Goal: Information Seeking & Learning: Check status

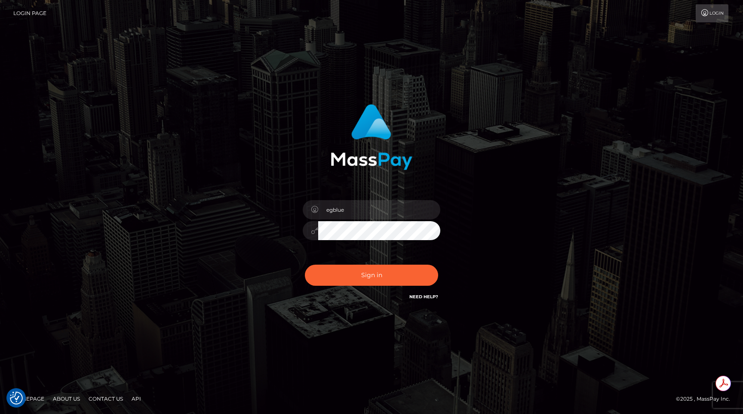
click at [176, 139] on div "egblue Sign in" at bounding box center [371, 207] width 490 height 219
click at [380, 265] on button "Sign in" at bounding box center [371, 275] width 133 height 21
type input "egblue"
click at [367, 270] on button "Sign in" at bounding box center [371, 275] width 133 height 21
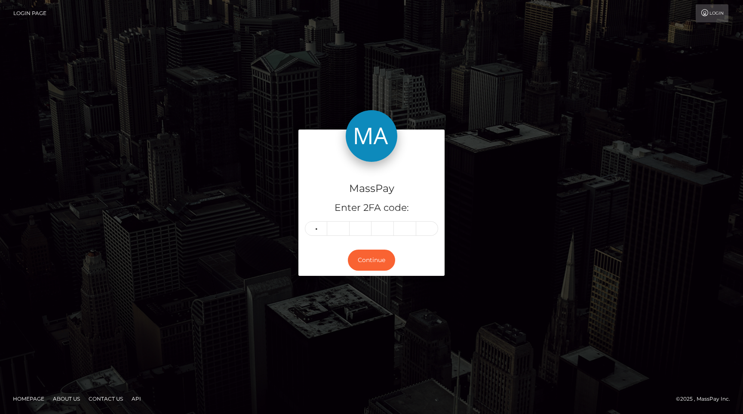
type input "2"
type input "8"
type input "0"
type input "2"
type input "5"
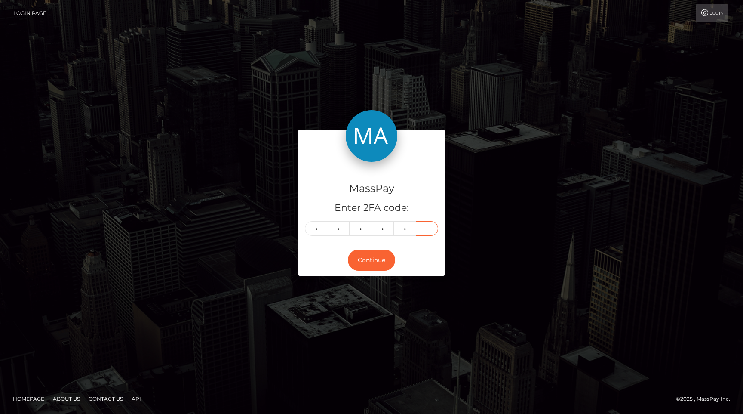
type input "3"
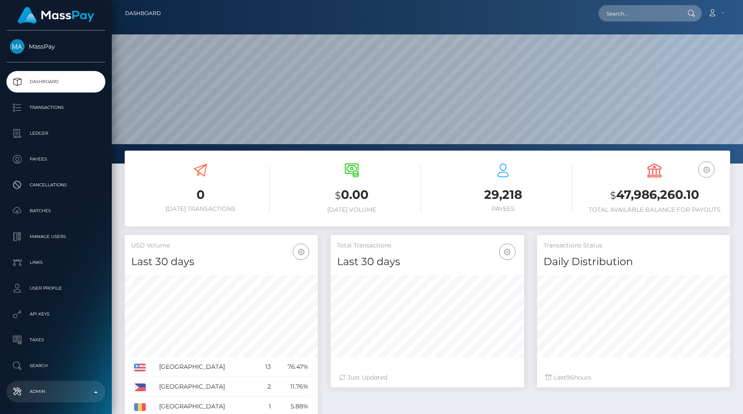
scroll to position [152, 193]
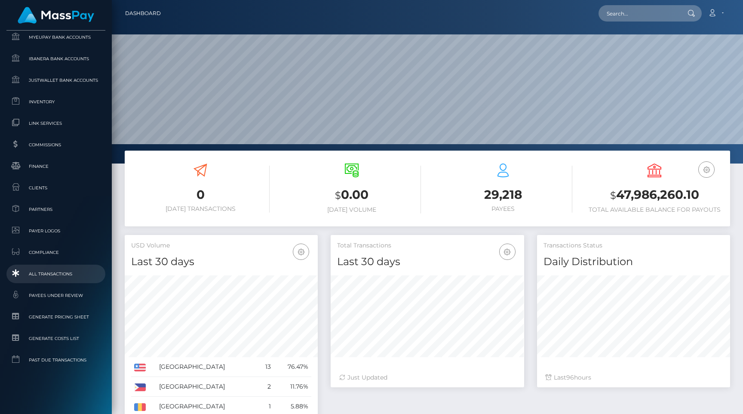
click at [64, 267] on link "All Transactions" at bounding box center [55, 274] width 99 height 18
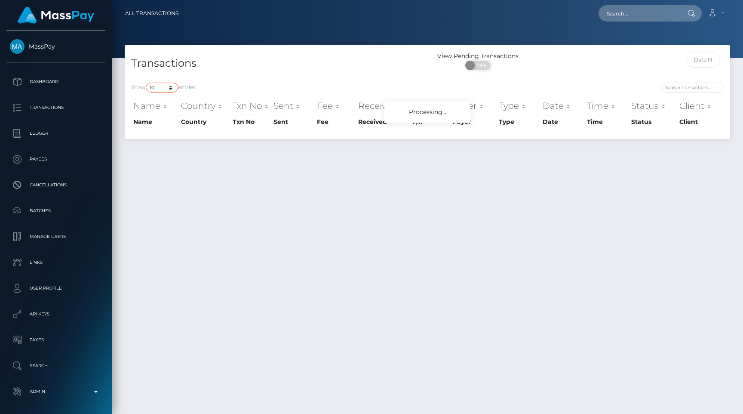
click at [166, 87] on select "10 25 50 100 250 500 1,000 3,500 All" at bounding box center [162, 88] width 32 height 10
select select "250"
click at [147, 83] on select "10 25 50 100 250 500 1,000 3,500 All" at bounding box center [162, 88] width 32 height 10
click at [246, 64] on h4 "Transactions" at bounding box center [276, 63] width 290 height 15
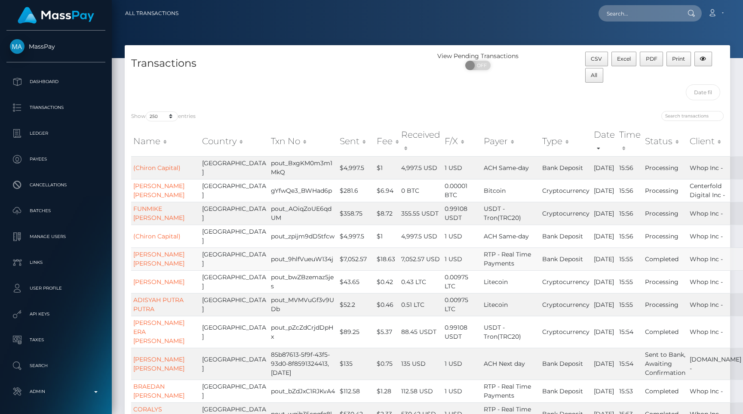
click at [338, 258] on td "$7,052.57" at bounding box center [356, 258] width 37 height 23
click at [338, 323] on td "$89.25" at bounding box center [356, 332] width 37 height 32
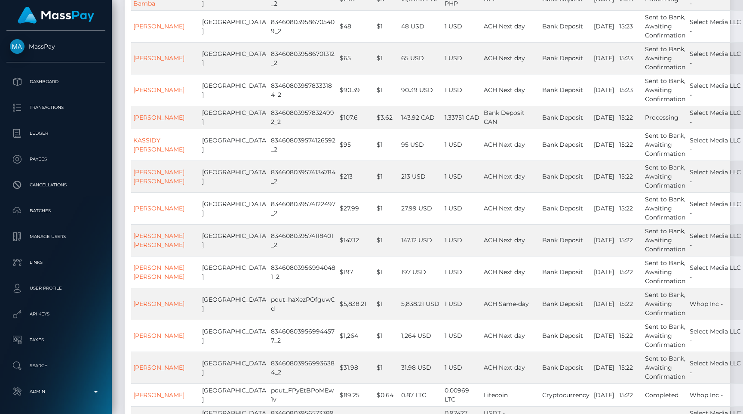
scroll to position [4213, 0]
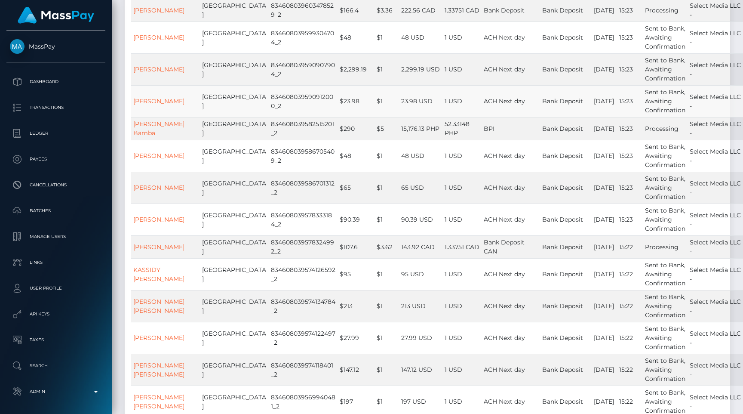
click at [375, 117] on td "$1" at bounding box center [387, 101] width 25 height 32
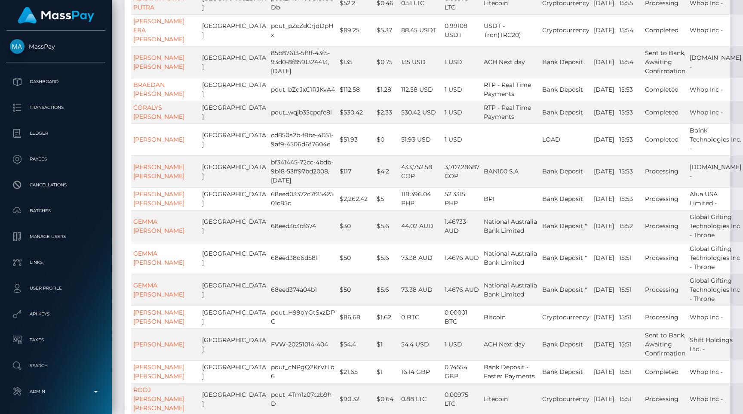
scroll to position [0, 0]
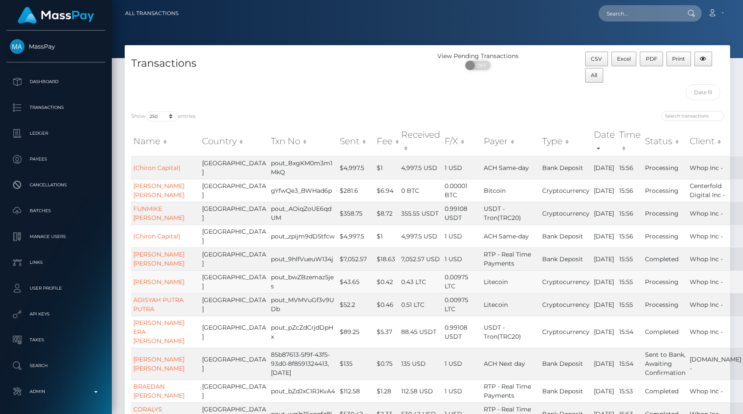
click at [443, 274] on td "0.00975 LTC" at bounding box center [462, 281] width 39 height 23
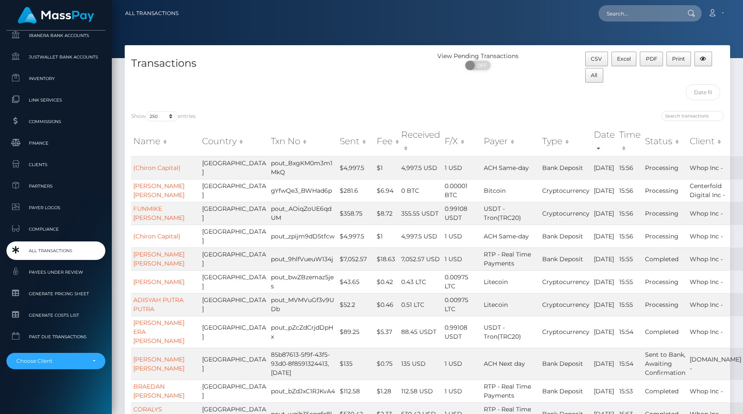
click at [62, 253] on span "All Transactions" at bounding box center [56, 251] width 92 height 10
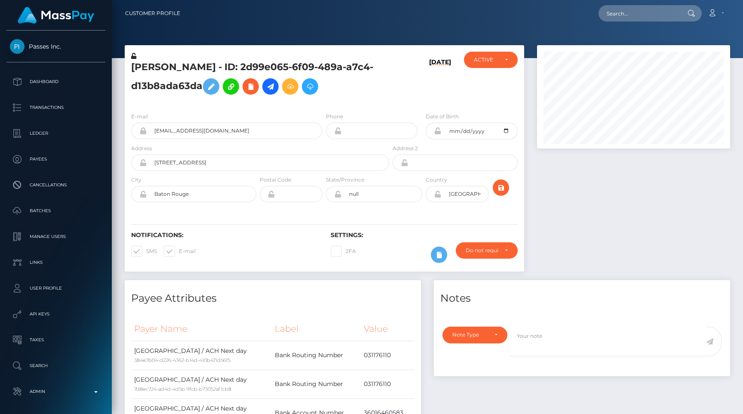
scroll to position [103, 193]
click at [67, 76] on p "Dashboard" at bounding box center [56, 81] width 92 height 13
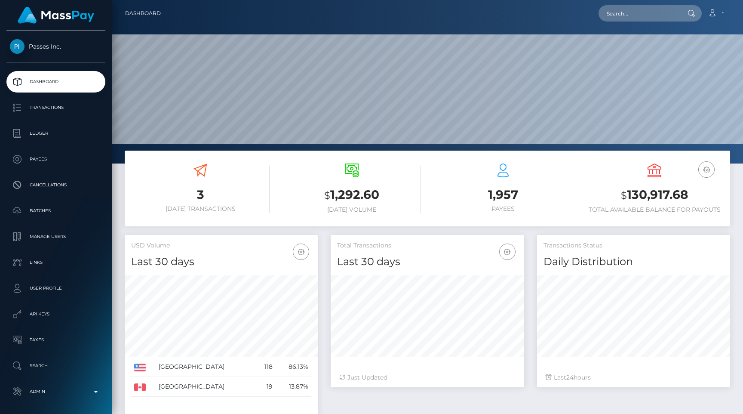
click at [500, 202] on h3 "1,957" at bounding box center [503, 194] width 138 height 17
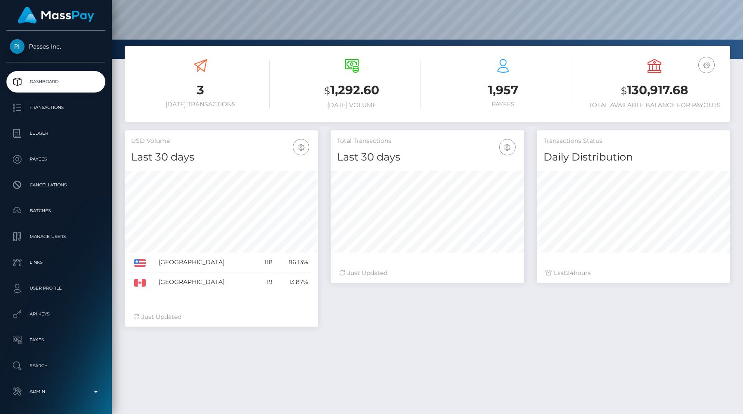
scroll to position [127, 0]
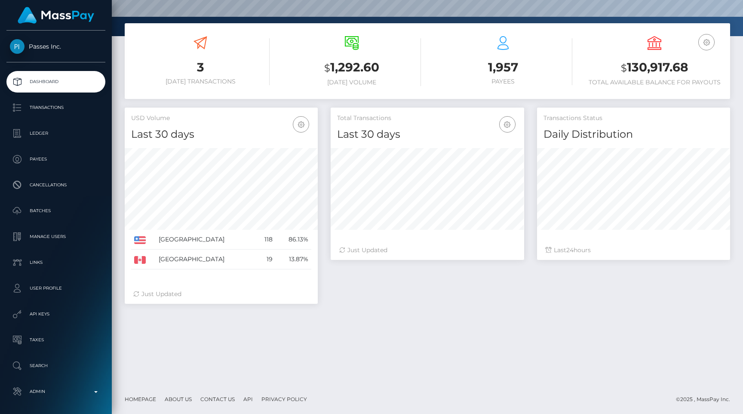
click at [420, 337] on div "3 Today Transactions $ 1,292.60 Today Volume 1,957" at bounding box center [427, 203] width 631 height 361
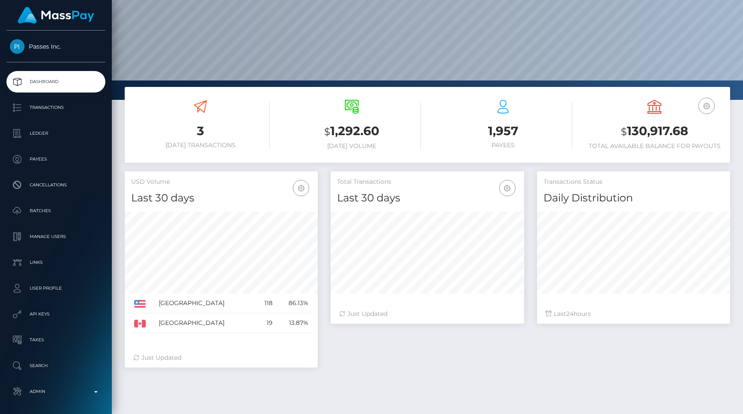
scroll to position [22, 0]
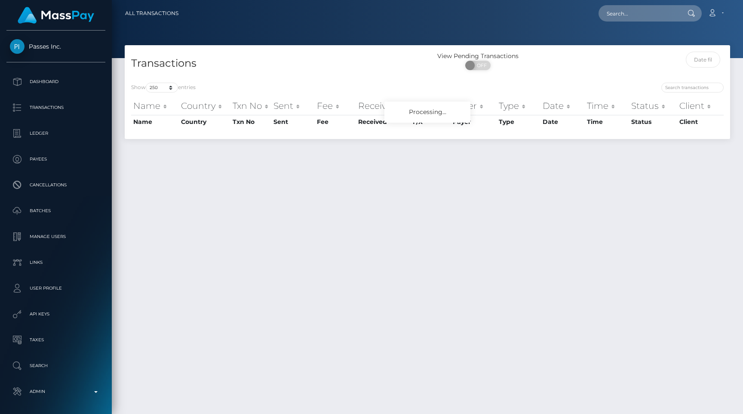
select select "250"
drag, startPoint x: 437, startPoint y: 55, endPoint x: 586, endPoint y: 46, distance: 149.5
click at [588, 47] on div "Transactions View Pending Transactions ON OFF" at bounding box center [428, 60] width 606 height 31
click at [526, 57] on div "View Pending Transactions" at bounding box center [478, 56] width 101 height 9
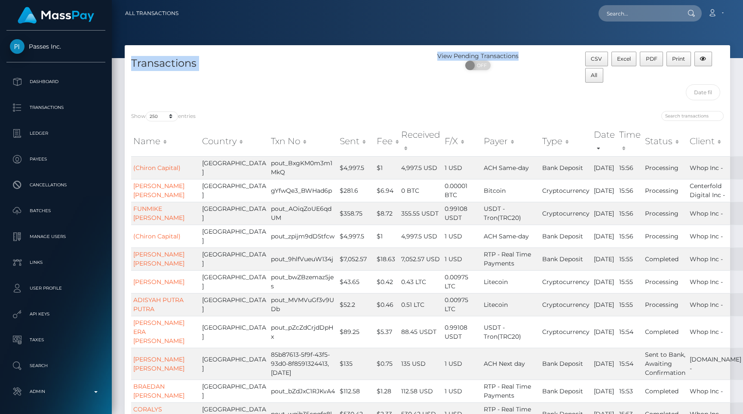
drag, startPoint x: 528, startPoint y: 57, endPoint x: 419, endPoint y: 52, distance: 108.9
click at [419, 52] on div "Transactions View Pending Transactions ON OFF CSV Excel PDF Print All" at bounding box center [428, 78] width 606 height 53
click at [419, 52] on div "Transactions" at bounding box center [276, 78] width 303 height 53
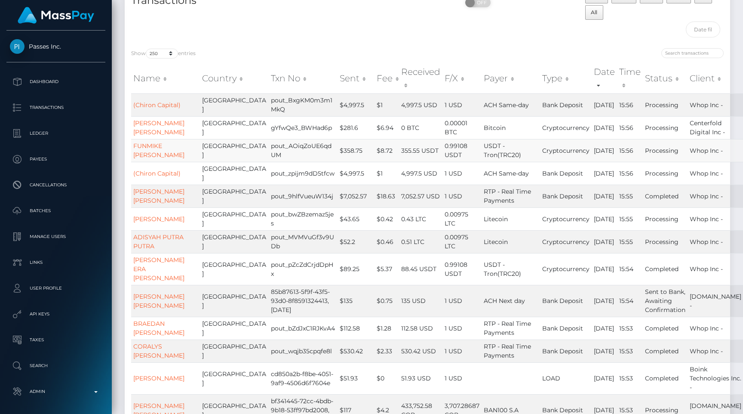
scroll to position [182, 0]
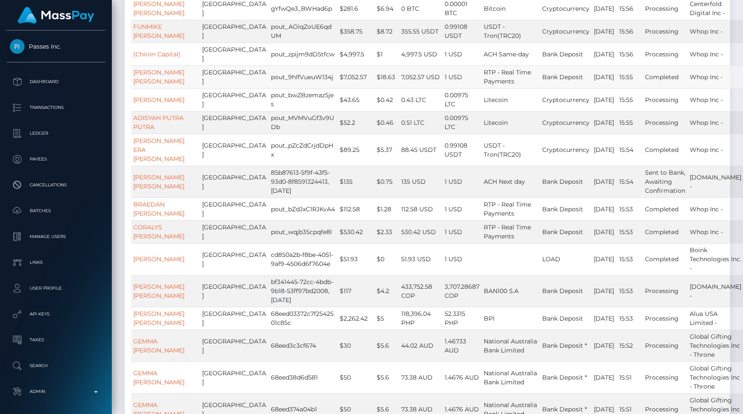
click at [375, 81] on td "$18.63" at bounding box center [387, 76] width 25 height 23
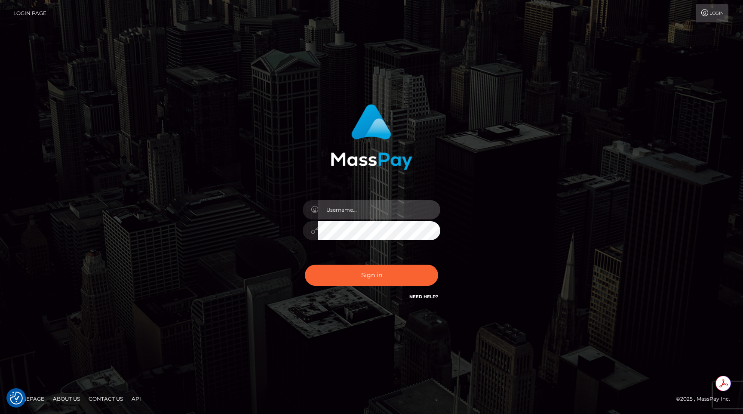
type input "egblue"
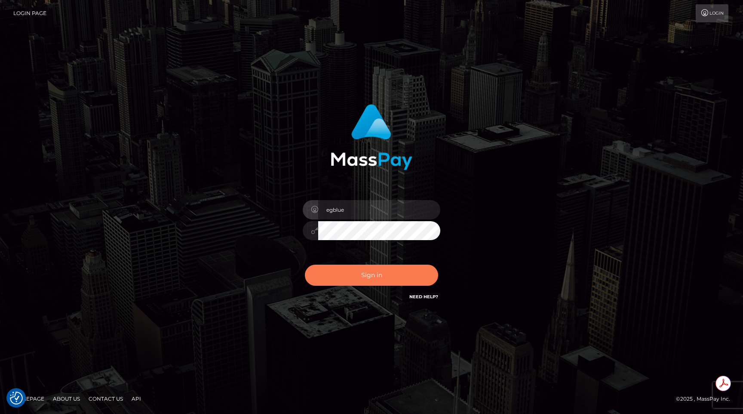
click at [367, 270] on button "Sign in" at bounding box center [371, 275] width 133 height 21
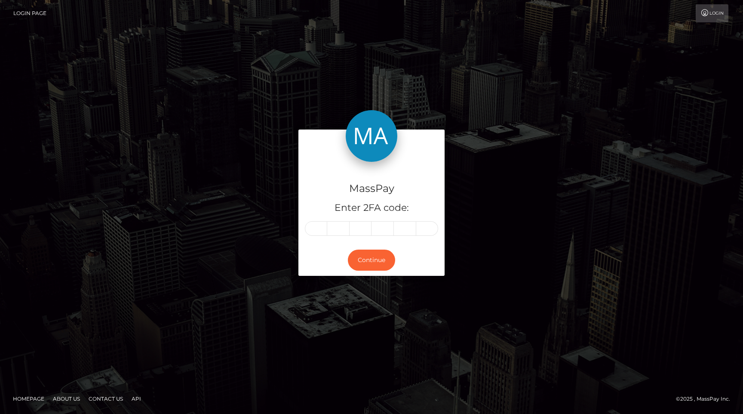
click at [315, 227] on input "text" at bounding box center [316, 228] width 22 height 15
type input "0"
type input "8"
type input "3"
type input "4"
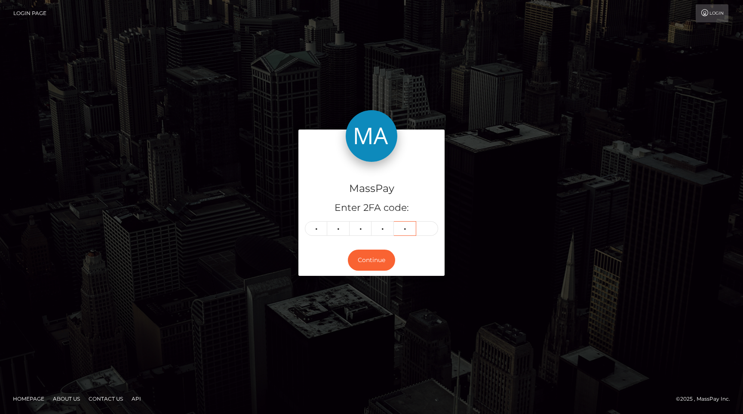
type input "3"
type input "8"
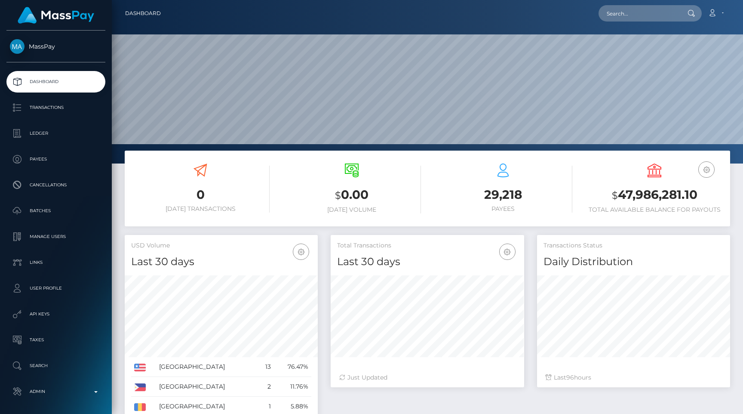
scroll to position [152, 193]
click at [49, 382] on link "Admin" at bounding box center [55, 392] width 99 height 22
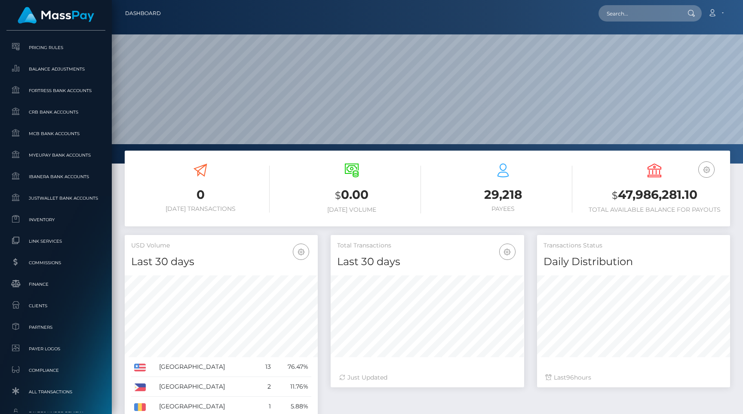
scroll to position [490, 0]
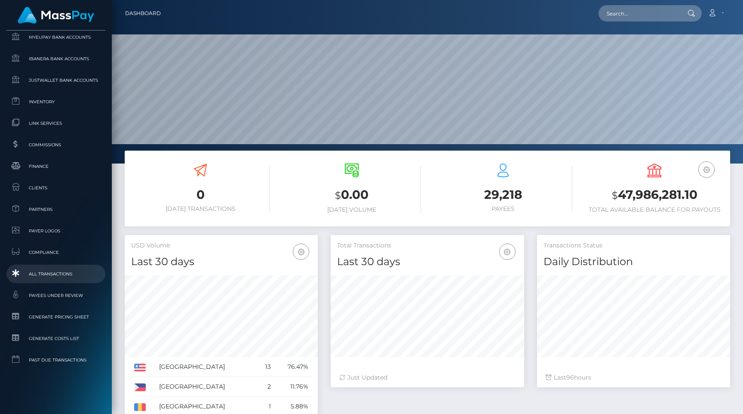
click at [65, 274] on span "All Transactions" at bounding box center [56, 274] width 92 height 10
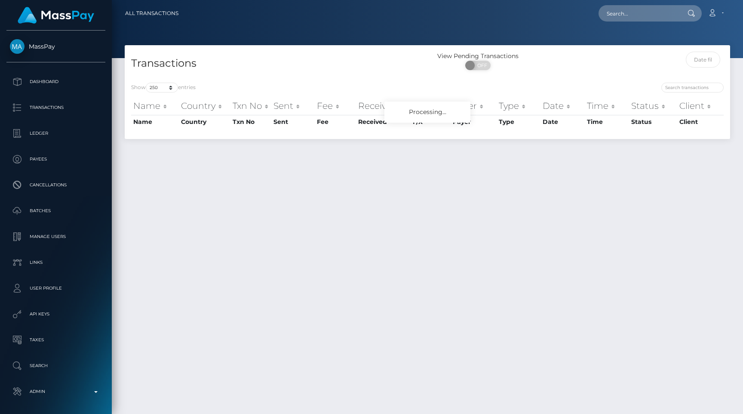
select select "250"
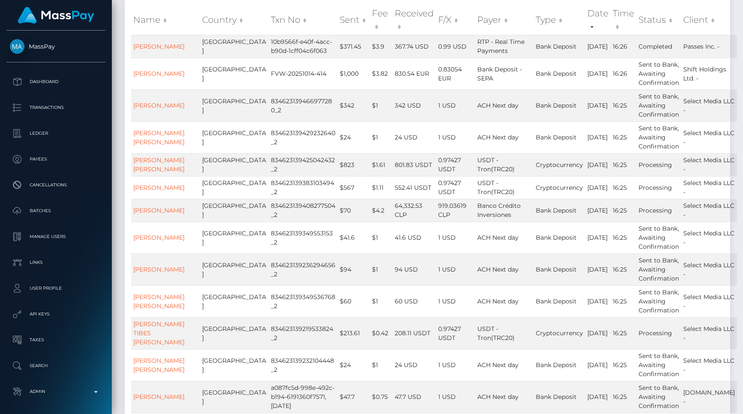
scroll to position [133, 0]
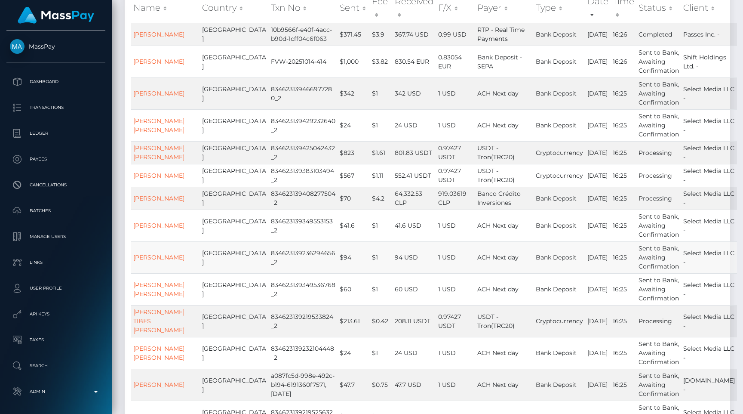
click at [436, 258] on td "1 USD" at bounding box center [455, 257] width 39 height 32
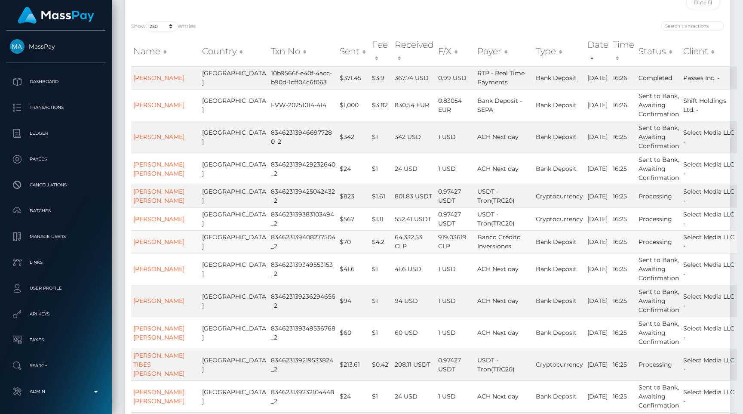
scroll to position [89, 0]
click at [338, 77] on td "$371.45" at bounding box center [354, 78] width 32 height 23
click at [338, 78] on td "$371.45" at bounding box center [354, 78] width 32 height 23
click at [338, 79] on td "$371.45" at bounding box center [354, 78] width 32 height 23
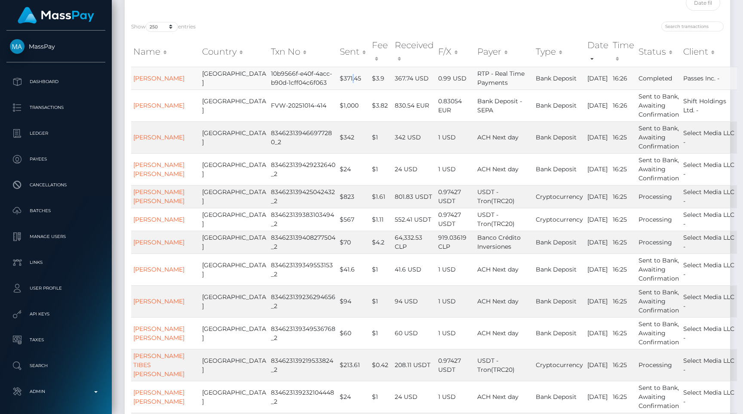
click at [338, 79] on td "$371.45" at bounding box center [354, 78] width 32 height 23
drag, startPoint x: 475, startPoint y: 110, endPoint x: 459, endPoint y: 100, distance: 18.5
click at [475, 100] on td "Bank Deposit - SEPA" at bounding box center [504, 105] width 58 height 32
click at [477, 100] on span "Bank Deposit - SEPA" at bounding box center [499, 105] width 45 height 17
drag, startPoint x: 459, startPoint y: 100, endPoint x: 478, endPoint y: 114, distance: 22.8
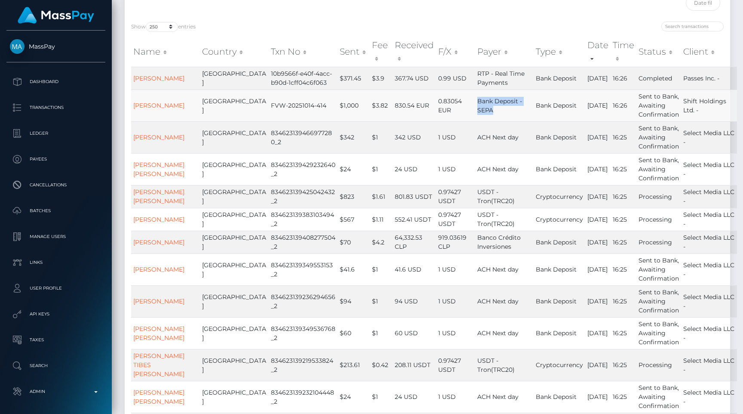
click at [478, 113] on td "Bank Deposit - SEPA" at bounding box center [504, 105] width 58 height 32
click at [478, 114] on td "Bank Deposit - SEPA" at bounding box center [504, 105] width 58 height 32
click at [477, 136] on span "ACH Next day" at bounding box center [497, 137] width 41 height 8
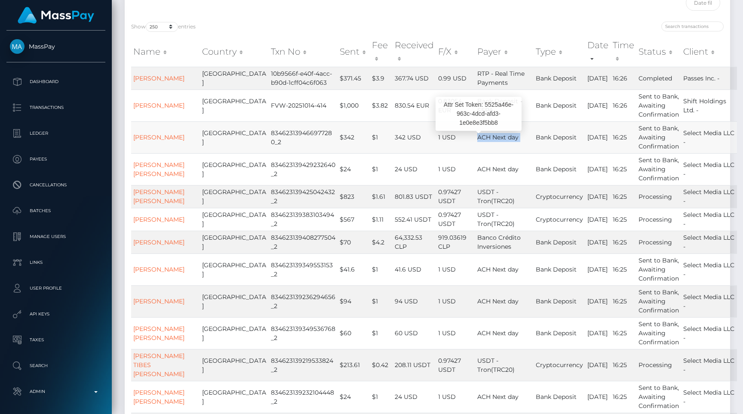
click at [477, 136] on span "ACH Next day" at bounding box center [497, 137] width 41 height 8
click at [481, 138] on span "ACH Next day" at bounding box center [497, 137] width 41 height 8
click at [497, 141] on span "ACH Next day" at bounding box center [497, 137] width 41 height 8
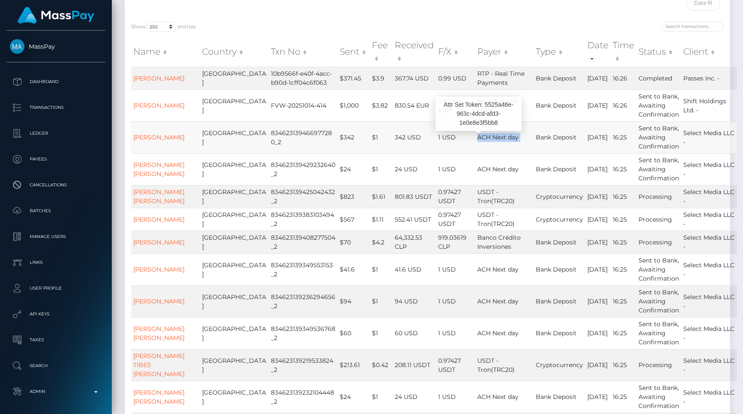
click at [497, 141] on span "ACH Next day" at bounding box center [497, 137] width 41 height 8
click at [491, 142] on td "ACH Next day" at bounding box center [504, 137] width 58 height 32
click at [491, 173] on td "ACH Next day" at bounding box center [504, 169] width 58 height 32
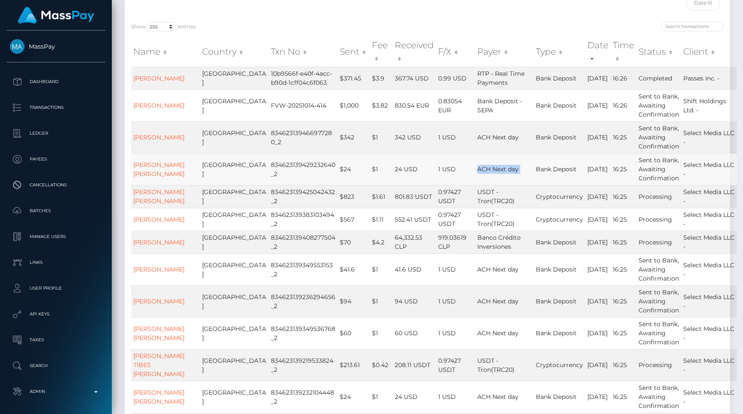
click at [491, 173] on td "ACH Next day" at bounding box center [504, 169] width 58 height 32
click at [481, 201] on span "USDT - Tron(TRC20)" at bounding box center [495, 196] width 37 height 17
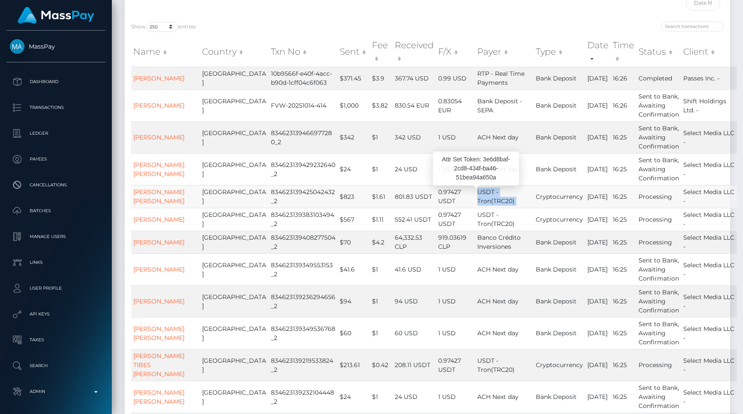
click at [491, 201] on span "USDT - Tron(TRC20)" at bounding box center [495, 196] width 37 height 17
drag, startPoint x: 518, startPoint y: 196, endPoint x: 567, endPoint y: 197, distance: 48.6
click at [567, 195] on td "Cryptocurrency" at bounding box center [560, 196] width 52 height 23
click at [567, 197] on td "Cryptocurrency" at bounding box center [560, 196] width 52 height 23
drag, startPoint x: 567, startPoint y: 197, endPoint x: 528, endPoint y: 198, distance: 38.7
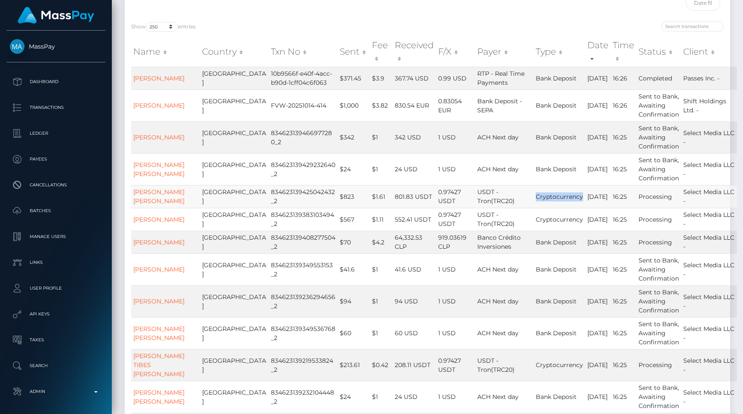
click at [534, 197] on td "Cryptocurrency" at bounding box center [560, 196] width 52 height 23
click at [534, 198] on td "Cryptocurrency" at bounding box center [560, 196] width 52 height 23
drag, startPoint x: 518, startPoint y: 197, endPoint x: 565, endPoint y: 198, distance: 46.9
click at [565, 198] on td "Cryptocurrency" at bounding box center [560, 196] width 52 height 23
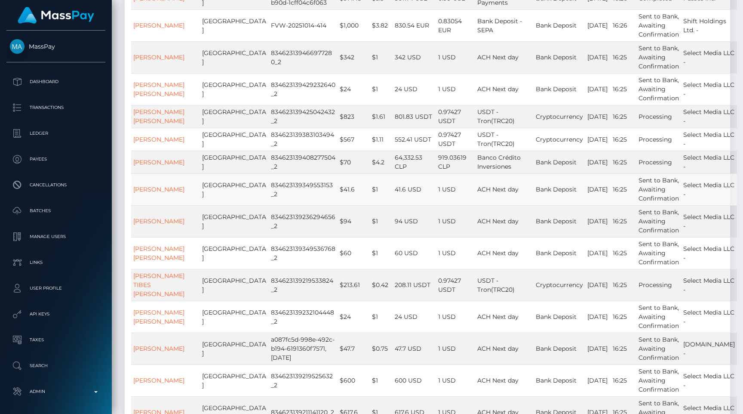
scroll to position [240, 0]
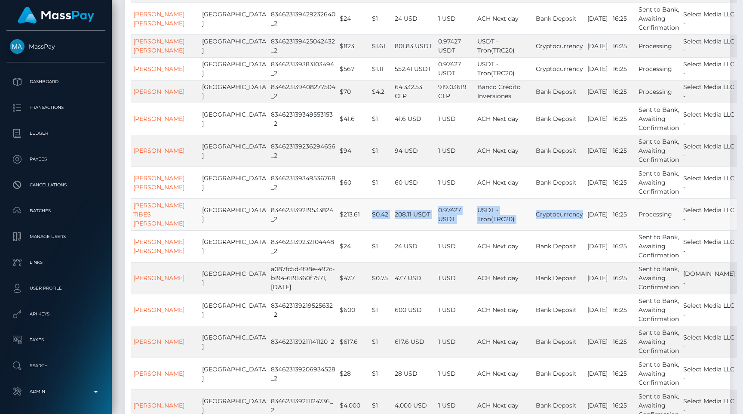
drag, startPoint x: 335, startPoint y: 220, endPoint x: 569, endPoint y: 215, distance: 233.2
click at [569, 215] on tr "ESTER DE SOUZA TIBES RIBEIRO Brazil 834623139219533824_2 $213.61 $0.42 208.11 U…" at bounding box center [434, 214] width 606 height 32
click at [585, 215] on td "[DATE]" at bounding box center [597, 214] width 25 height 32
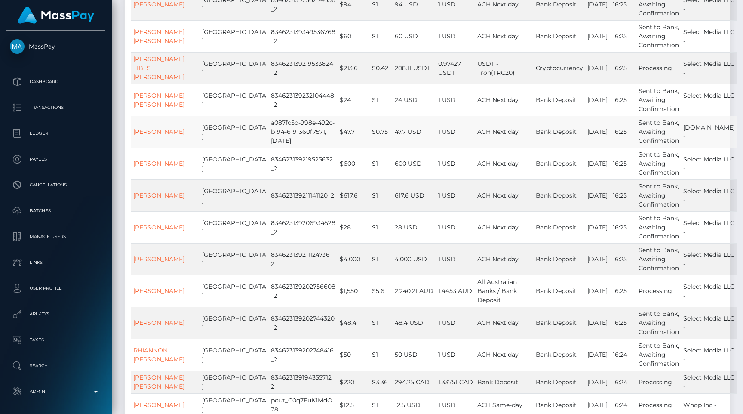
scroll to position [391, 0]
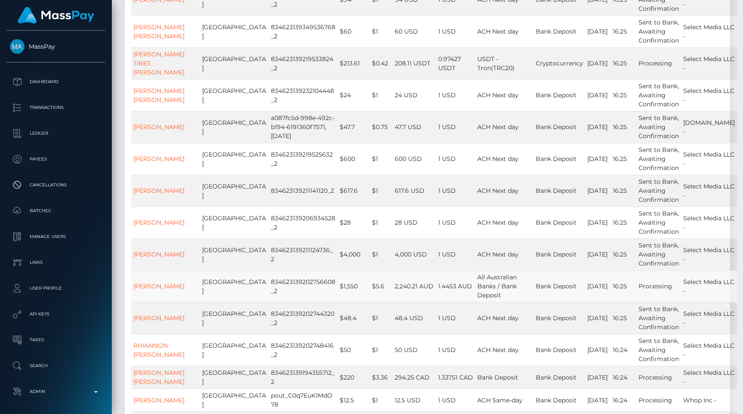
click at [214, 294] on td "[GEOGRAPHIC_DATA]" at bounding box center [234, 286] width 69 height 32
click at [224, 294] on td "[GEOGRAPHIC_DATA]" at bounding box center [234, 286] width 69 height 32
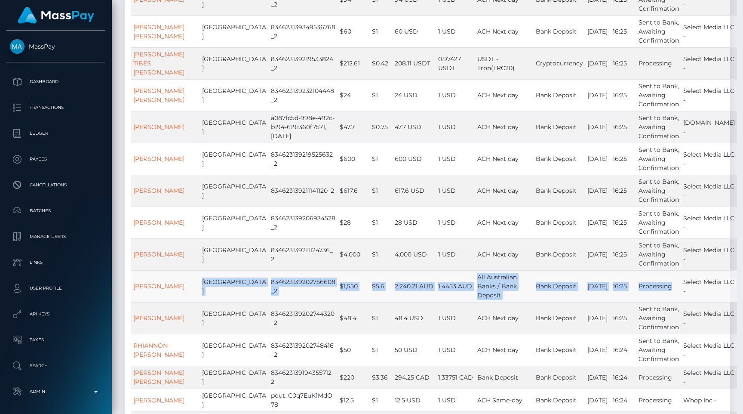
drag, startPoint x: 229, startPoint y: 289, endPoint x: 676, endPoint y: 297, distance: 446.6
click at [676, 297] on tr "Chelsea Marie Thomas Australia 834623139202756608_2 $1,550 $5.6 2,240.21 AUD 1.…" at bounding box center [434, 286] width 606 height 32
click at [676, 297] on td "Processing" at bounding box center [659, 286] width 45 height 32
drag, startPoint x: 676, startPoint y: 297, endPoint x: 183, endPoint y: 299, distance: 492.5
click at [183, 299] on tr "Chelsea Marie Thomas Australia 834623139202756608_2 $1,550 $5.6 2,240.21 AUD 1.…" at bounding box center [434, 286] width 606 height 32
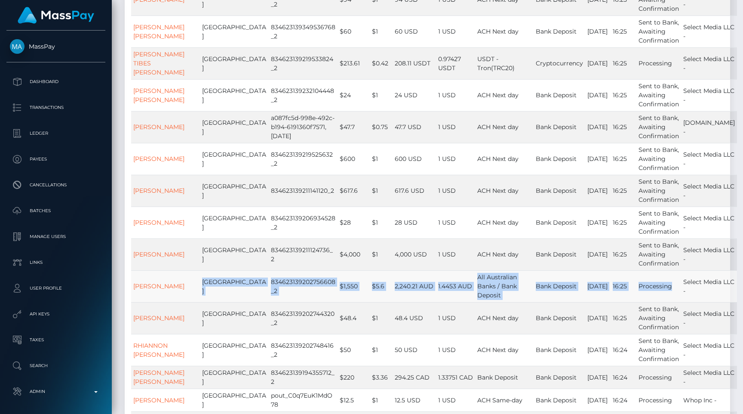
click at [184, 299] on td "[PERSON_NAME]" at bounding box center [165, 286] width 69 height 32
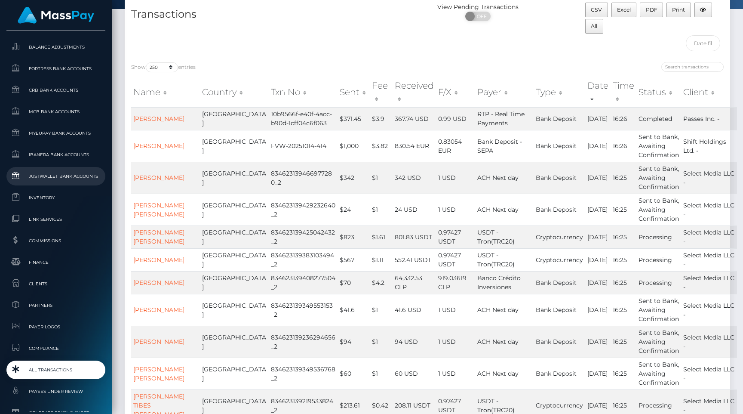
scroll to position [412, 0]
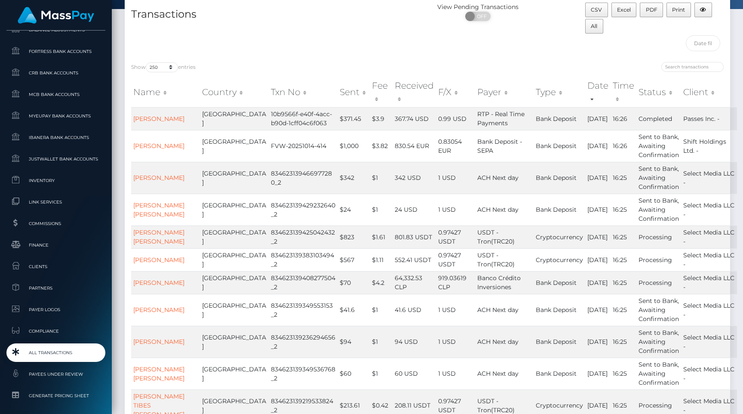
click at [82, 348] on span "All Transactions" at bounding box center [56, 353] width 92 height 10
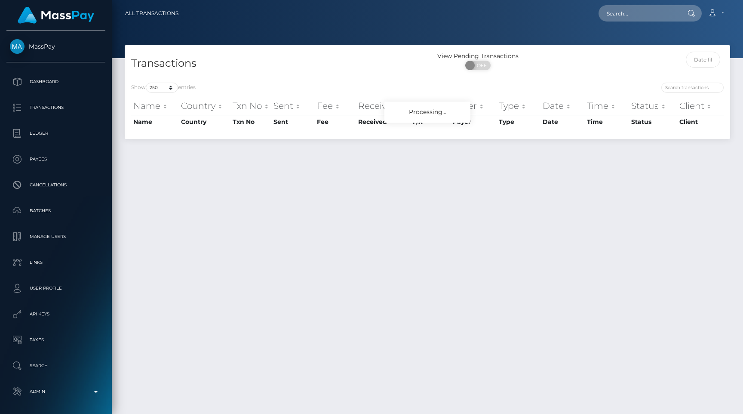
select select "250"
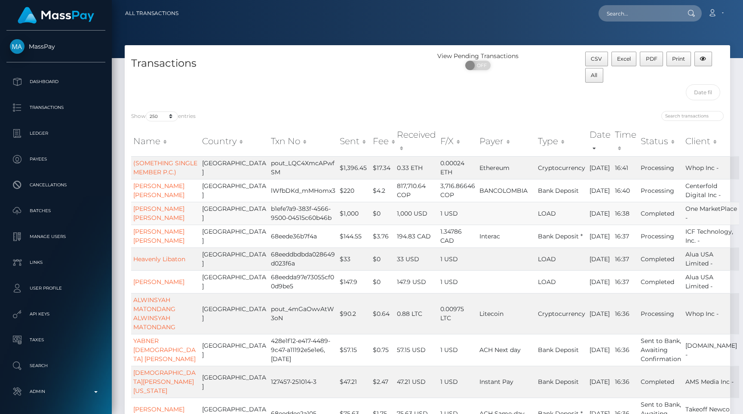
click at [450, 218] on td "1 USD" at bounding box center [457, 213] width 39 height 23
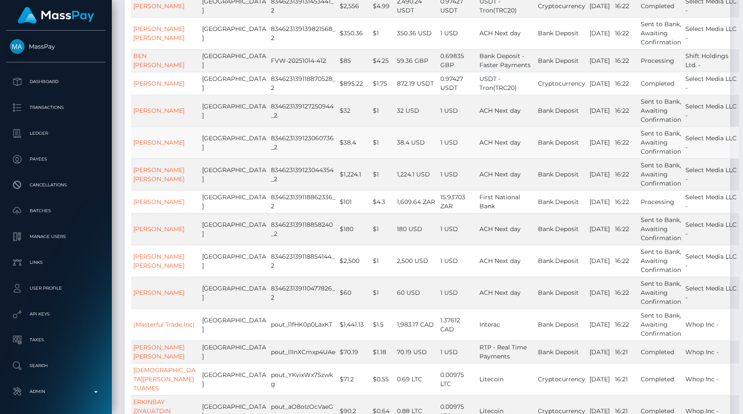
scroll to position [3257, 0]
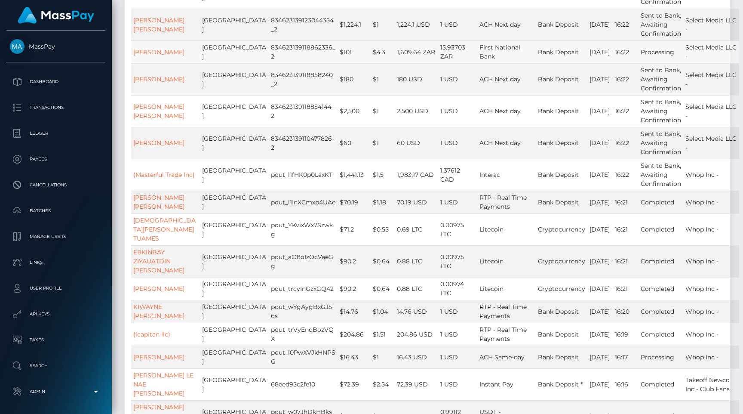
click at [338, 63] on td "$101" at bounding box center [354, 51] width 33 height 23
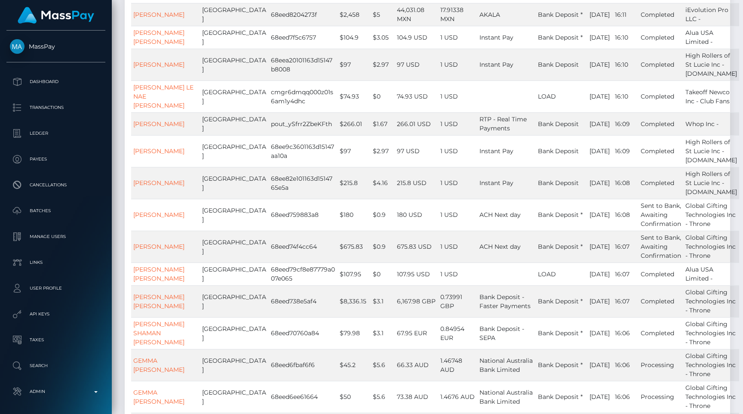
scroll to position [4134, 0]
